Goal: Check status: Check status

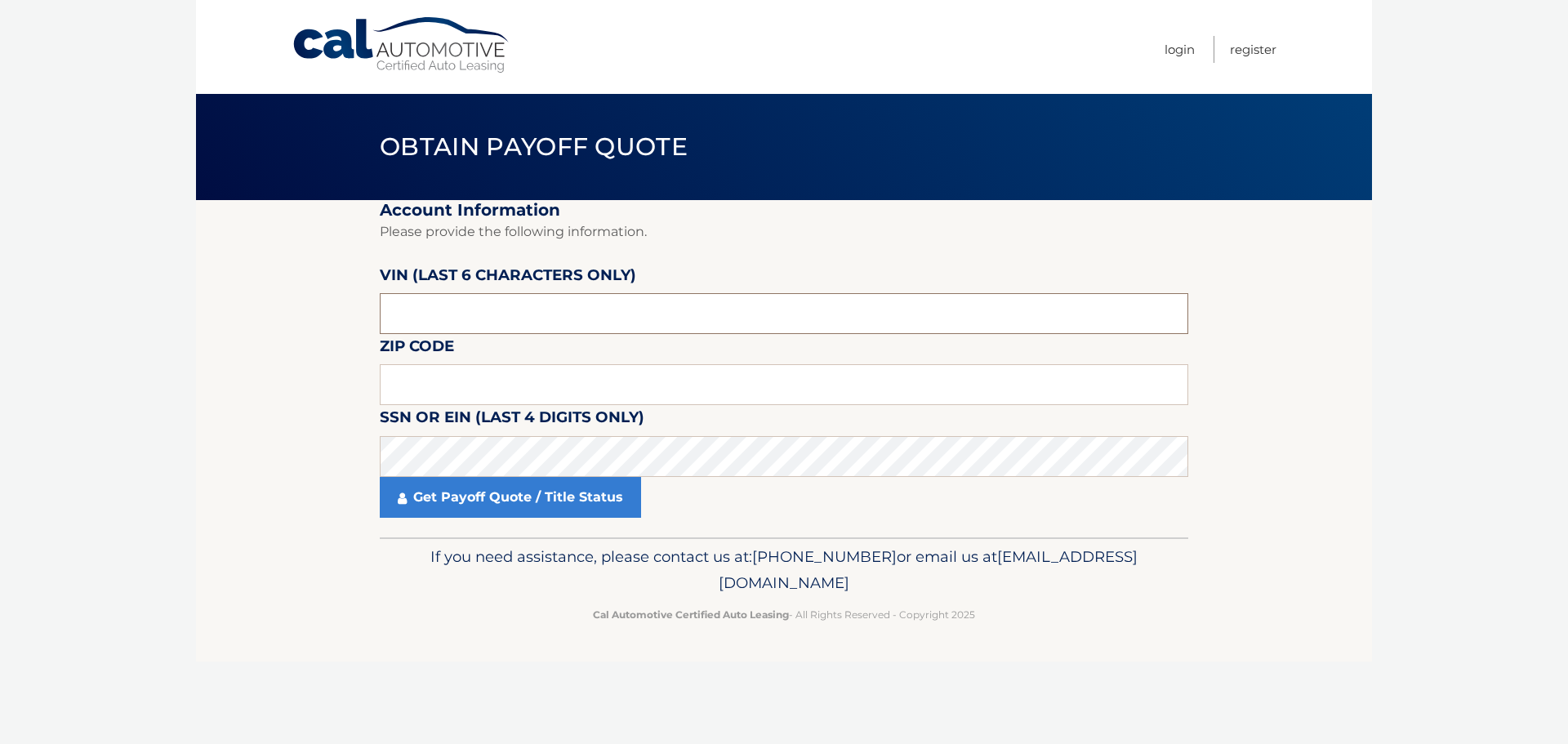
click at [514, 314] on input "text" at bounding box center [784, 313] width 809 height 41
click at [512, 318] on input "pc5703" at bounding box center [784, 313] width 809 height 41
type input "570392"
click at [452, 376] on input "text" at bounding box center [784, 384] width 809 height 41
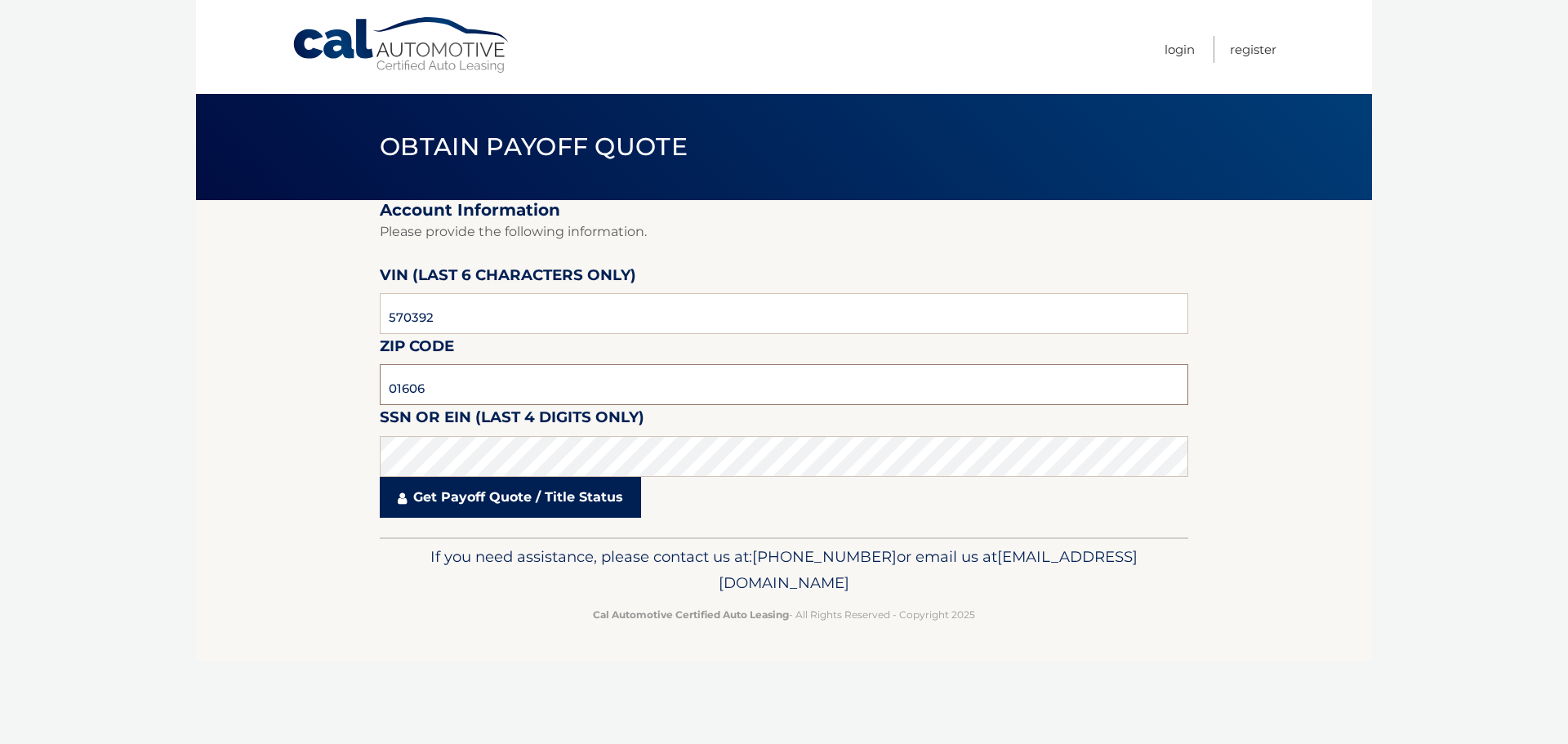
type input "01606"
click at [487, 502] on link "Get Payoff Quote / Title Status" at bounding box center [510, 497] width 262 height 41
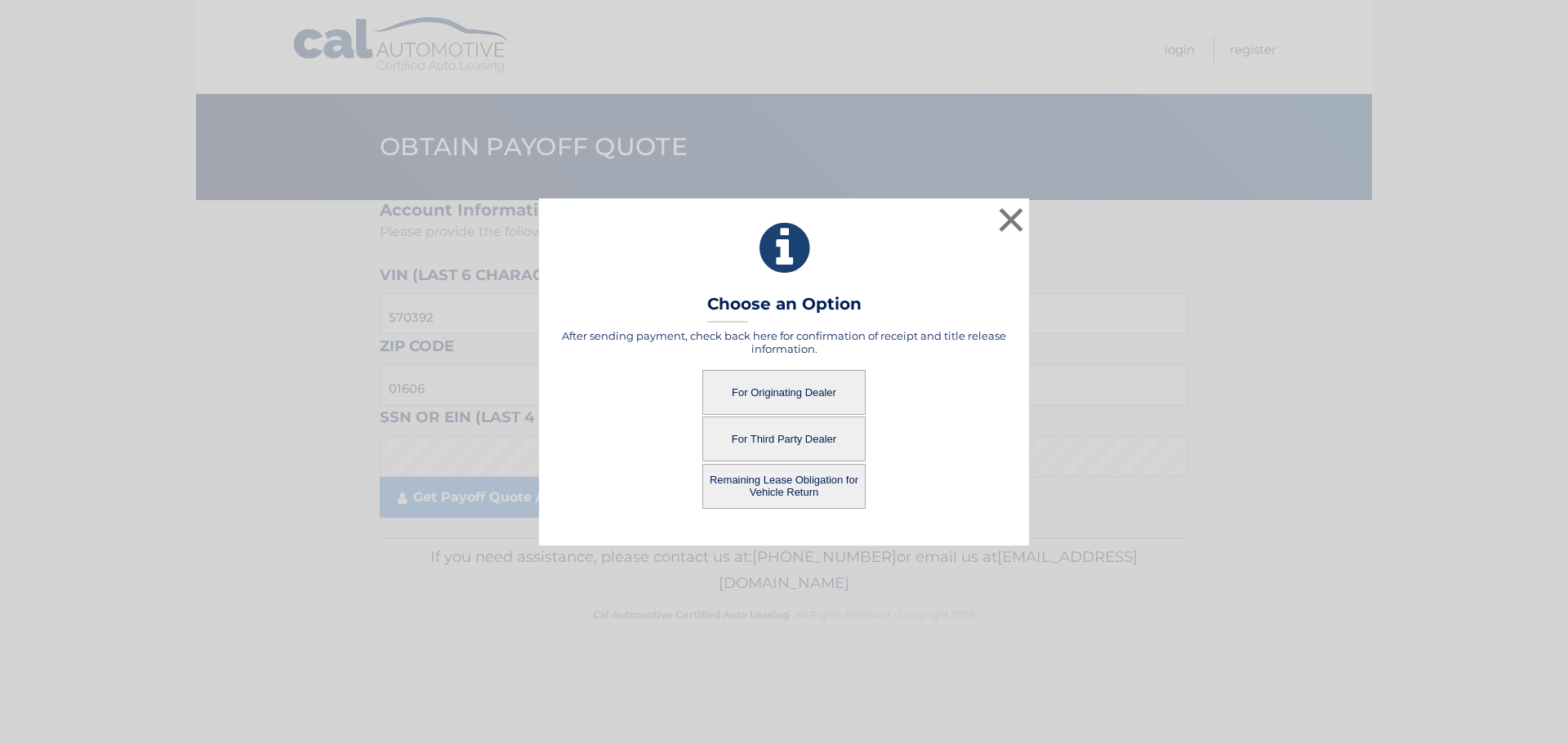
click at [766, 396] on button "For Originating Dealer" at bounding box center [783, 393] width 163 height 45
click at [769, 390] on button "For Originating Dealer" at bounding box center [783, 393] width 163 height 45
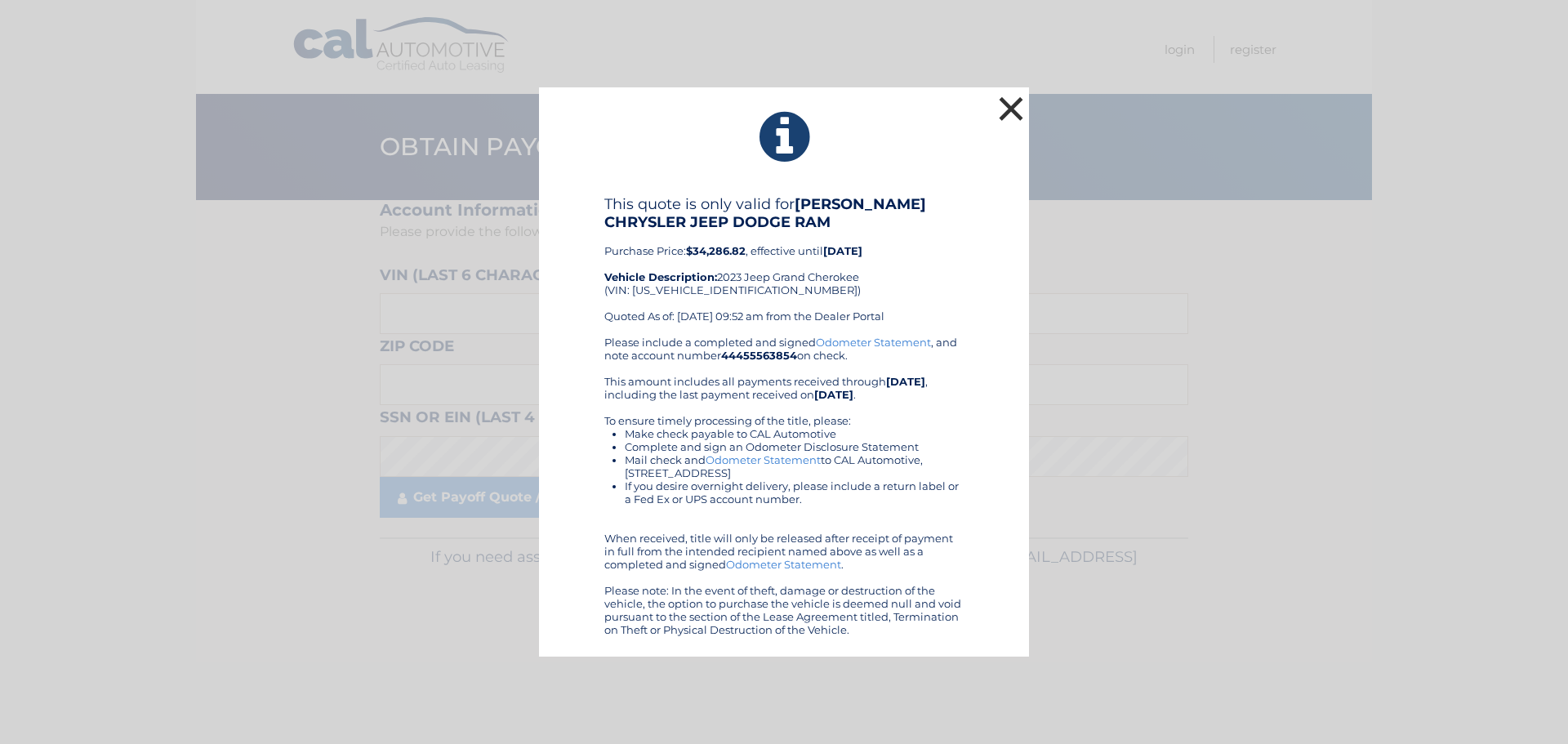
click at [1008, 111] on button "×" at bounding box center [1011, 109] width 33 height 33
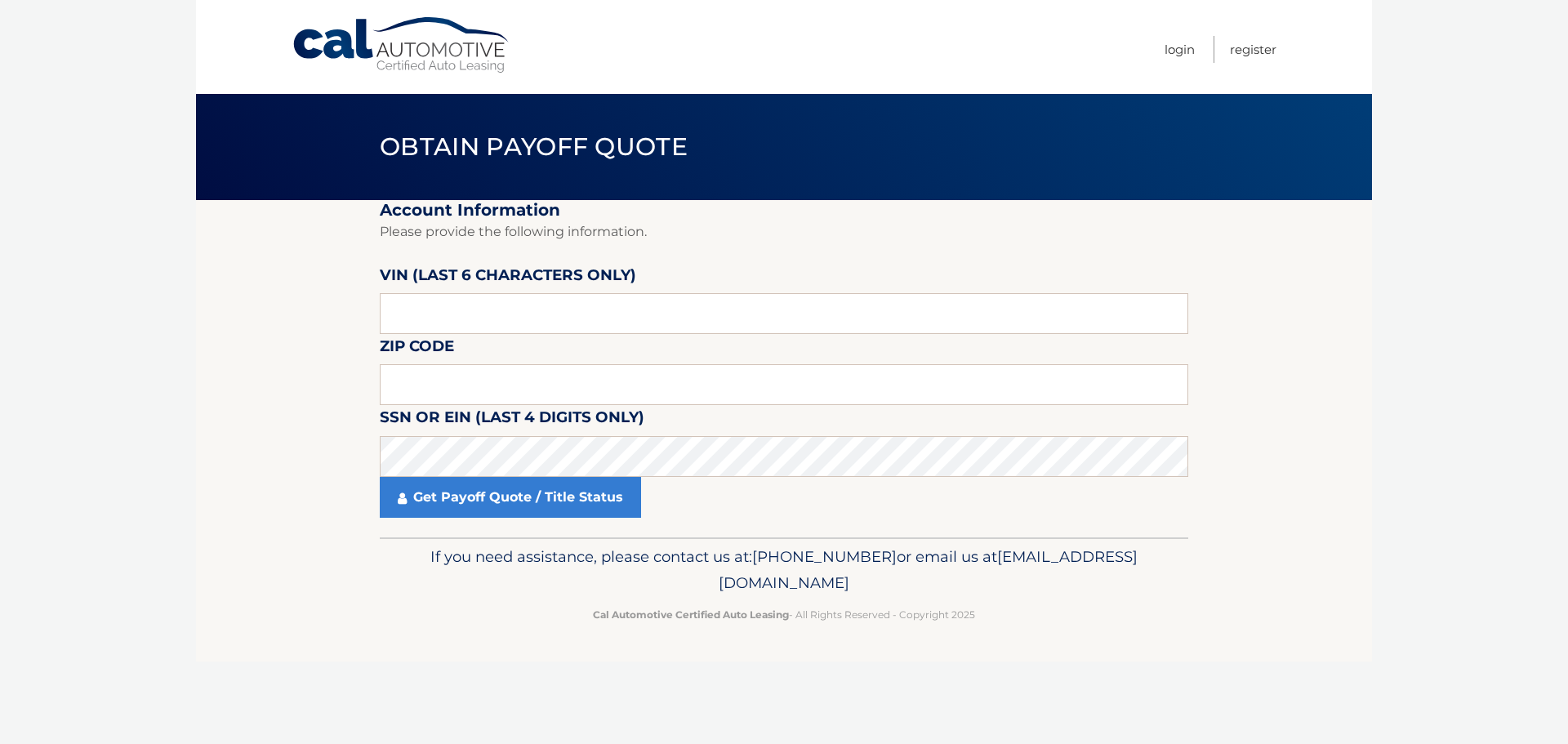
click at [545, 431] on label "SSN or EIN (last 4 digits only)" at bounding box center [512, 420] width 264 height 30
click at [500, 369] on input "text" at bounding box center [784, 384] width 809 height 41
type input "4442"
click at [516, 307] on input "text" at bounding box center [784, 313] width 809 height 41
type input "570392"
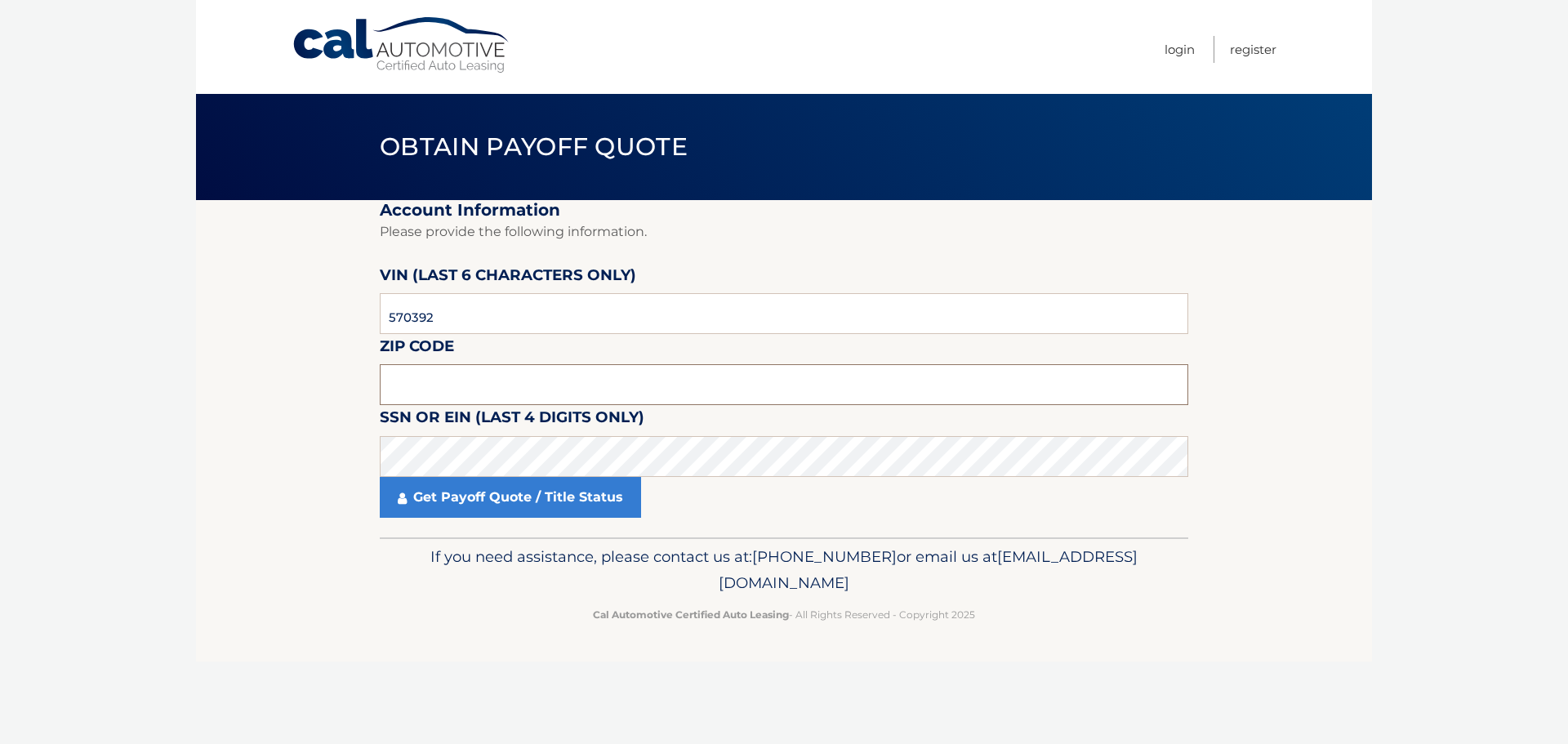
click at [485, 390] on input "text" at bounding box center [784, 384] width 809 height 41
click at [560, 263] on label "VIN (last 6 characters only)" at bounding box center [507, 278] width 256 height 30
click at [500, 373] on input "text" at bounding box center [784, 384] width 809 height 41
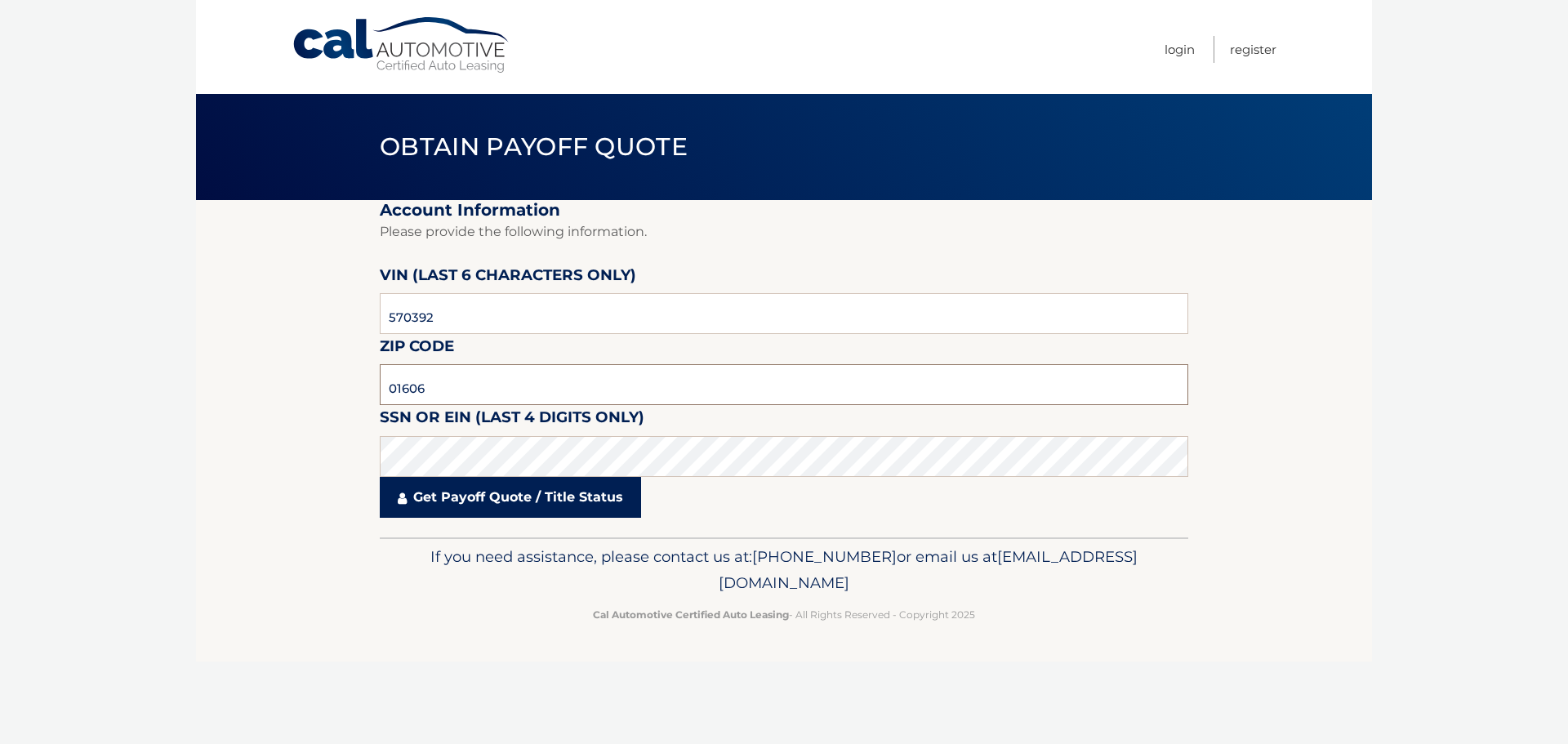
type input "01606"
click at [475, 490] on link "Get Payoff Quote / Title Status" at bounding box center [510, 497] width 262 height 41
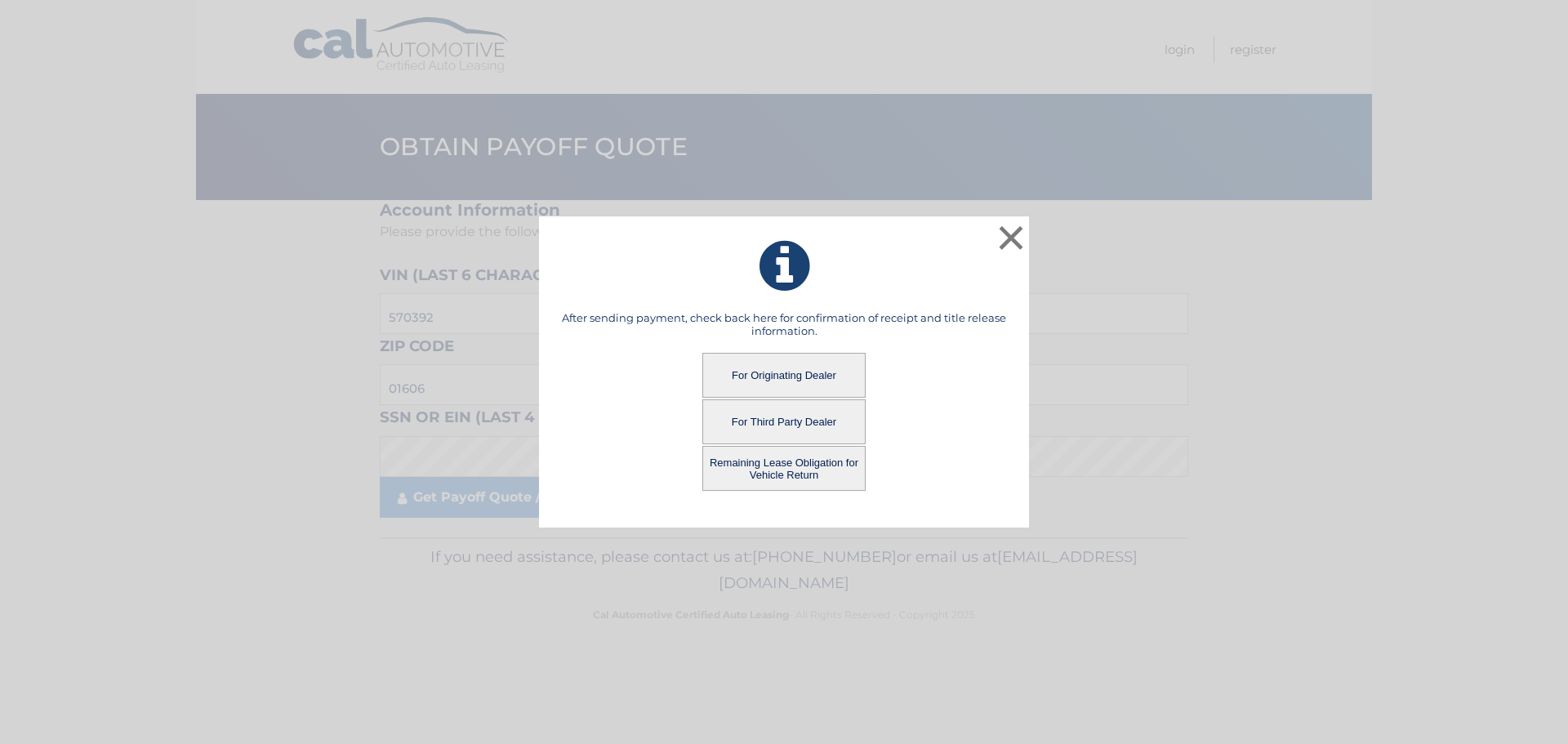
click at [819, 468] on button "Remaining Lease Obligation for Vehicle Return" at bounding box center [783, 468] width 163 height 45
click at [784, 468] on button "Remaining Lease Obligation for Vehicle Return" at bounding box center [783, 468] width 163 height 45
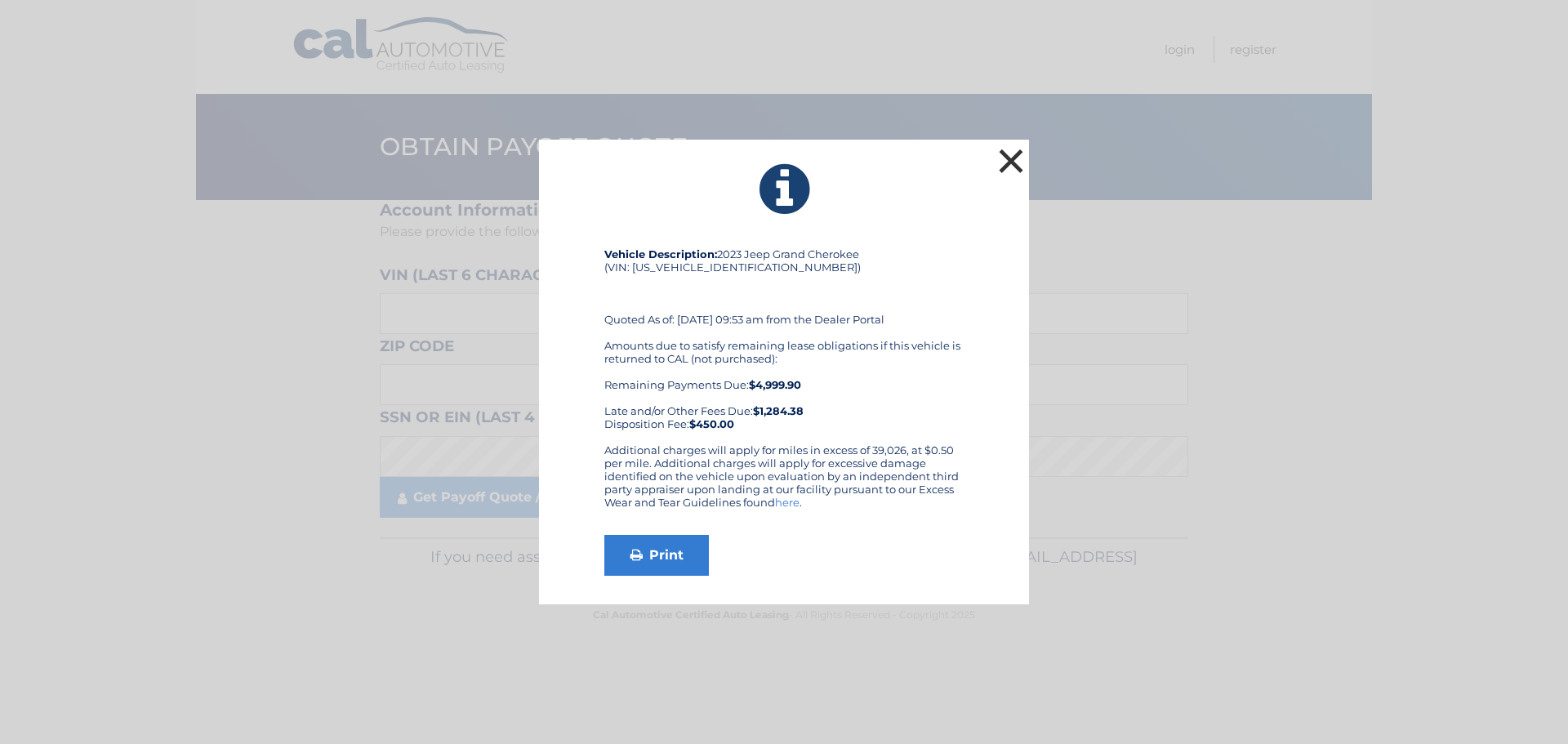
click at [1012, 165] on button "×" at bounding box center [1011, 161] width 33 height 33
